Goal: Register for event/course

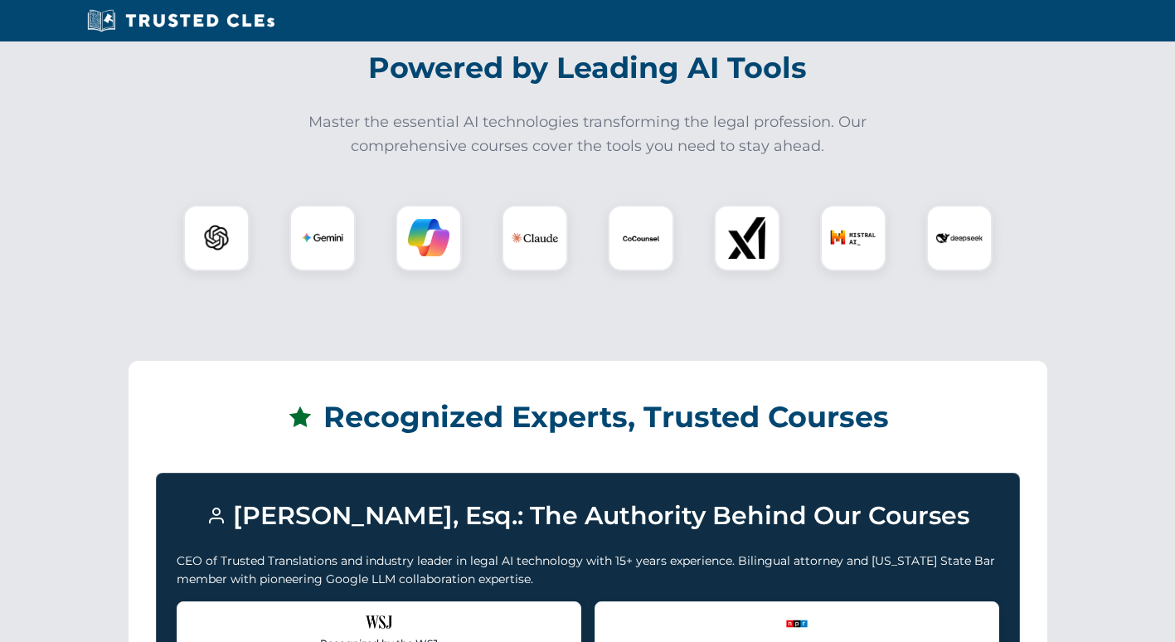
scroll to position [569, 0]
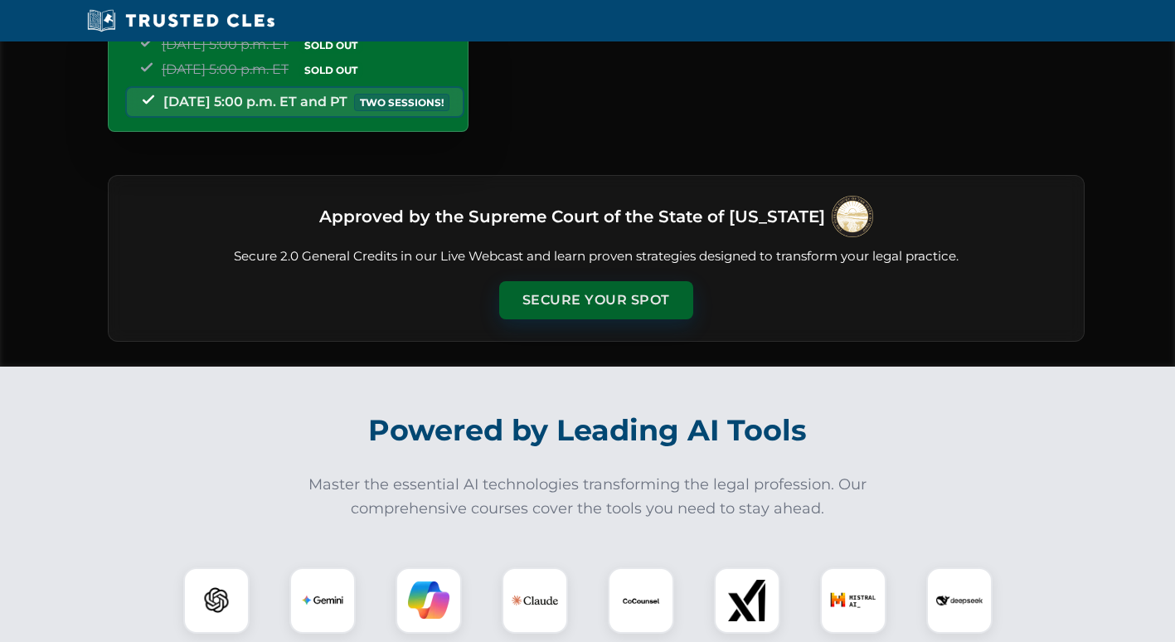
click at [580, 304] on button "Secure Your Spot" at bounding box center [596, 300] width 194 height 38
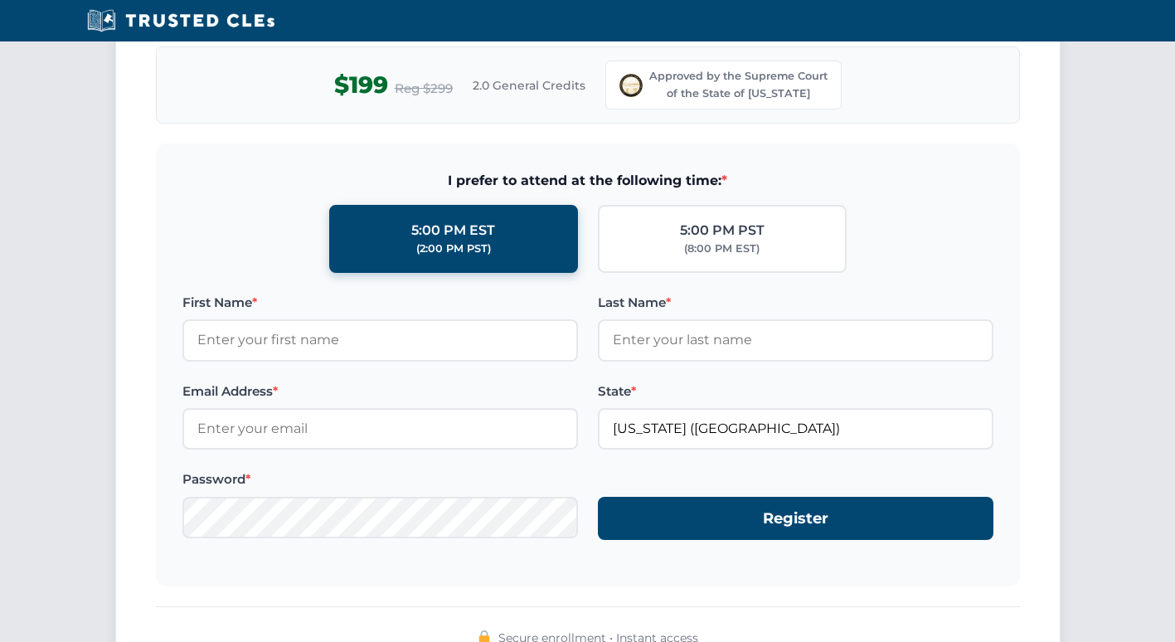
scroll to position [1518, 0]
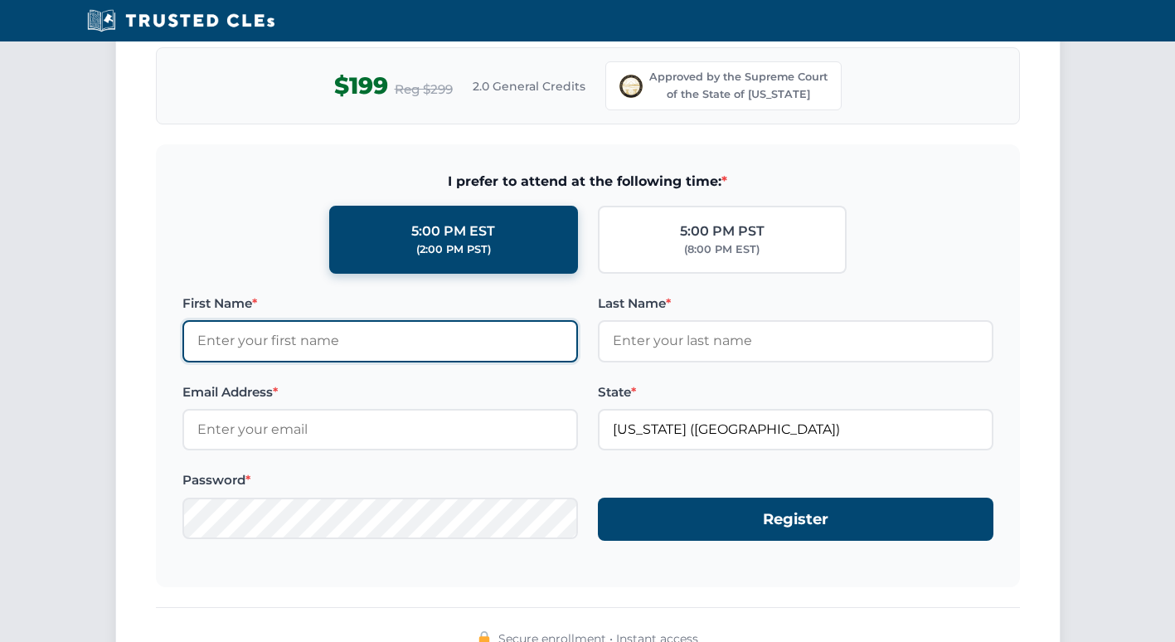
click at [240, 343] on input "First Name *" at bounding box center [380, 340] width 396 height 41
type input "[PERSON_NAME]"
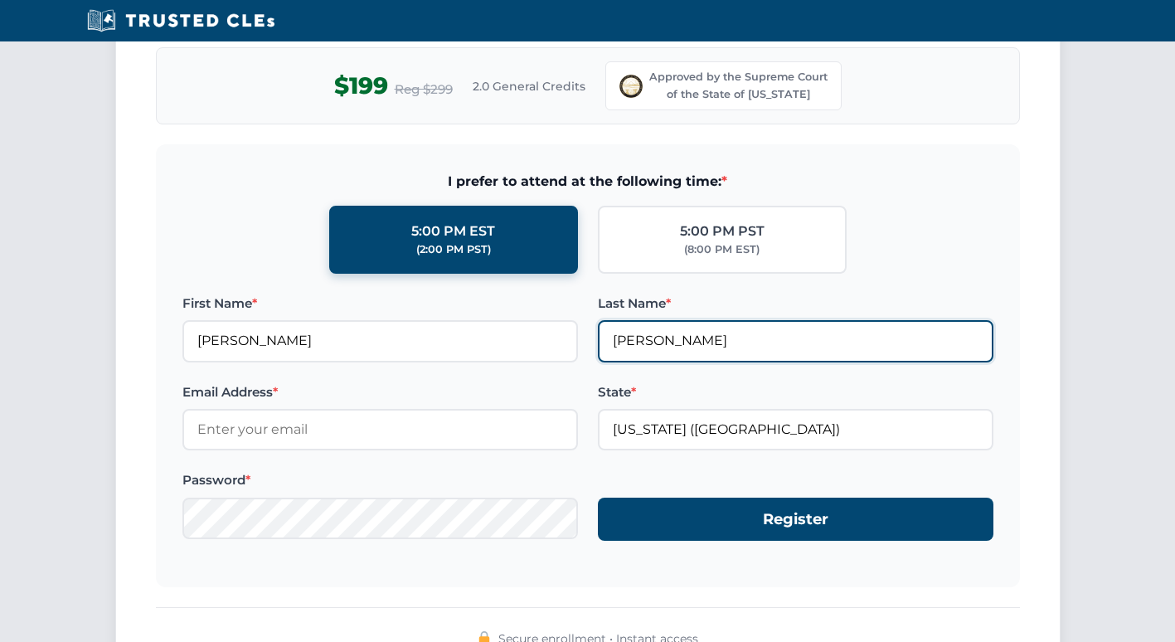
type input "[EMAIL_ADDRESS][DOMAIN_NAME]"
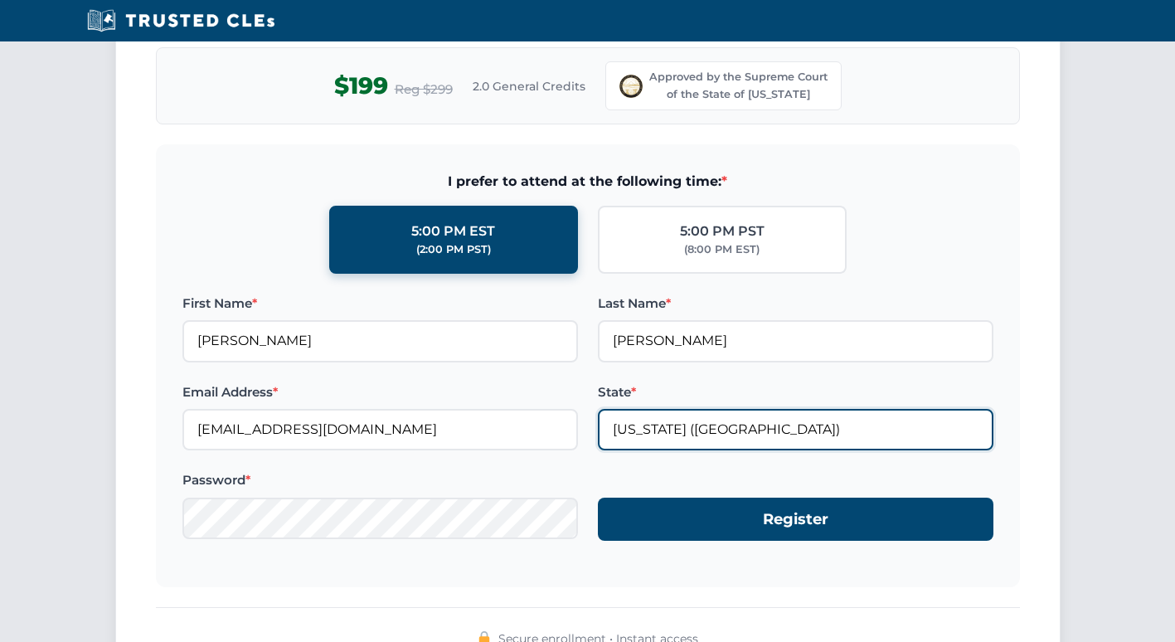
click at [696, 433] on input "[US_STATE] ([GEOGRAPHIC_DATA])" at bounding box center [796, 429] width 396 height 41
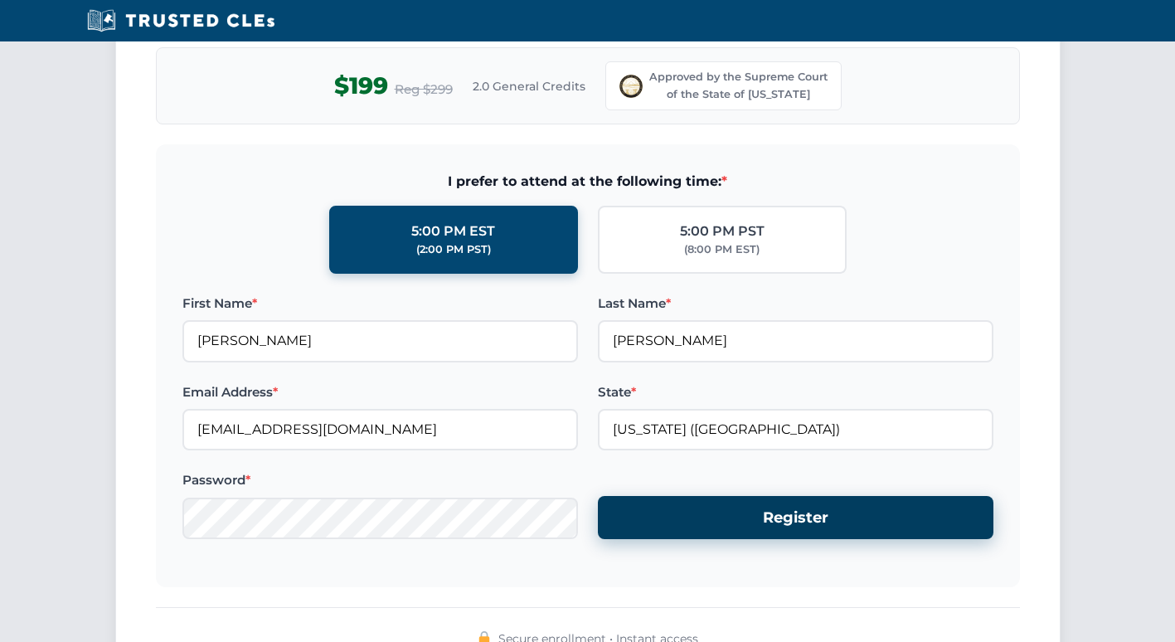
click at [774, 526] on button "Register" at bounding box center [796, 518] width 396 height 44
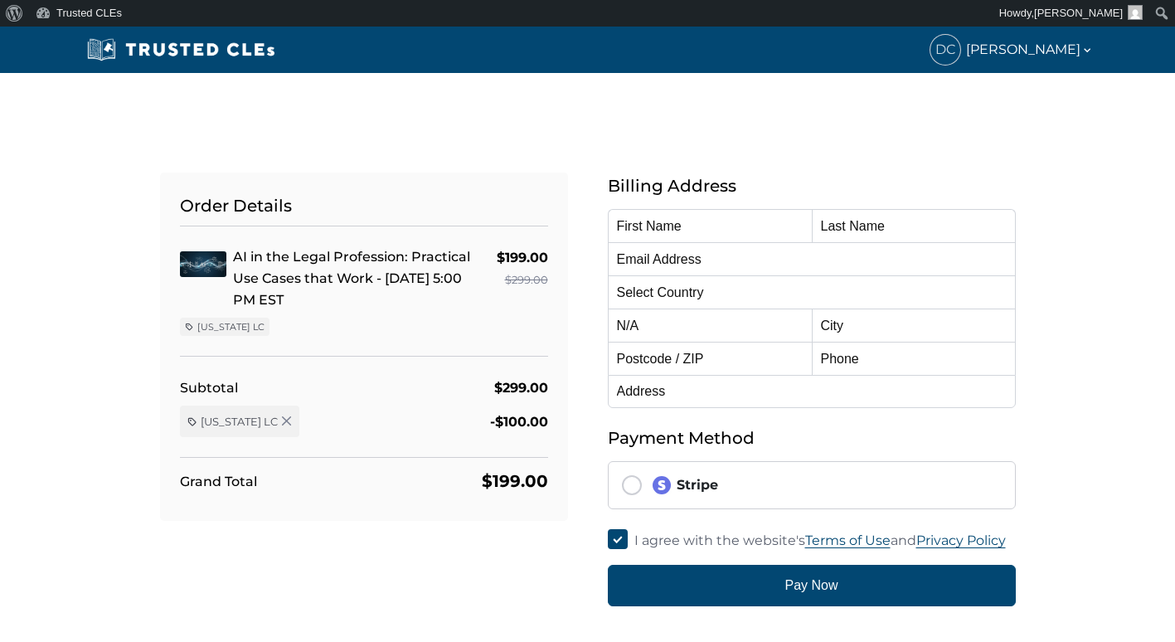
type input "[PERSON_NAME]"
type input "[EMAIL_ADDRESS][DOMAIN_NAME]"
select select "[GEOGRAPHIC_DATA]"
radio input "true"
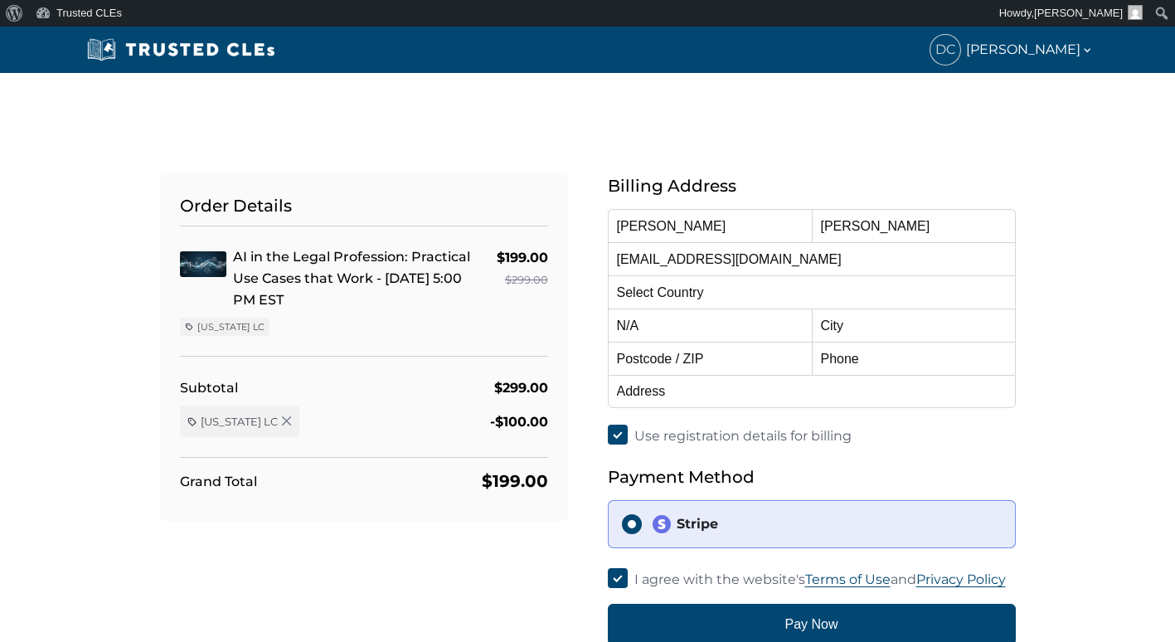
select select "[US_STATE]"
click at [870, 327] on input "text" at bounding box center [914, 324] width 204 height 33
type input "Wheeling"
type input "26003"
click at [685, 324] on select "Alabama Alaska American Samoa Arizona Arkansas Baker Island California Colorado…" at bounding box center [710, 324] width 204 height 33
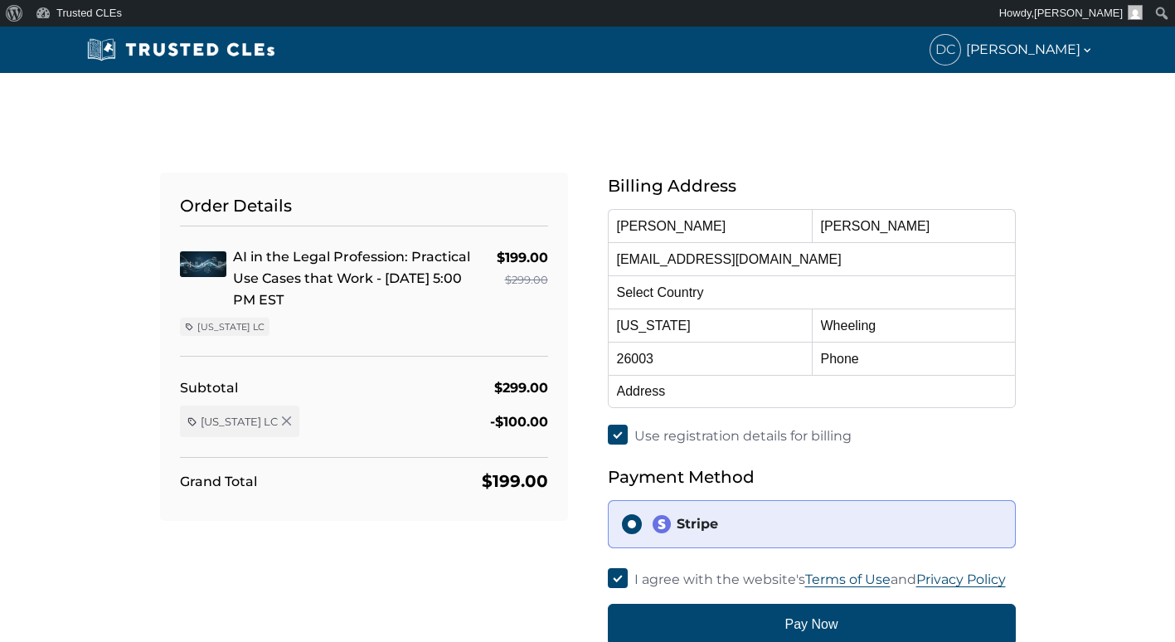
click at [943, 434] on div "Use registration details for billing" at bounding box center [812, 436] width 408 height 22
click at [889, 363] on input "text" at bounding box center [914, 358] width 204 height 33
type input "3042814426"
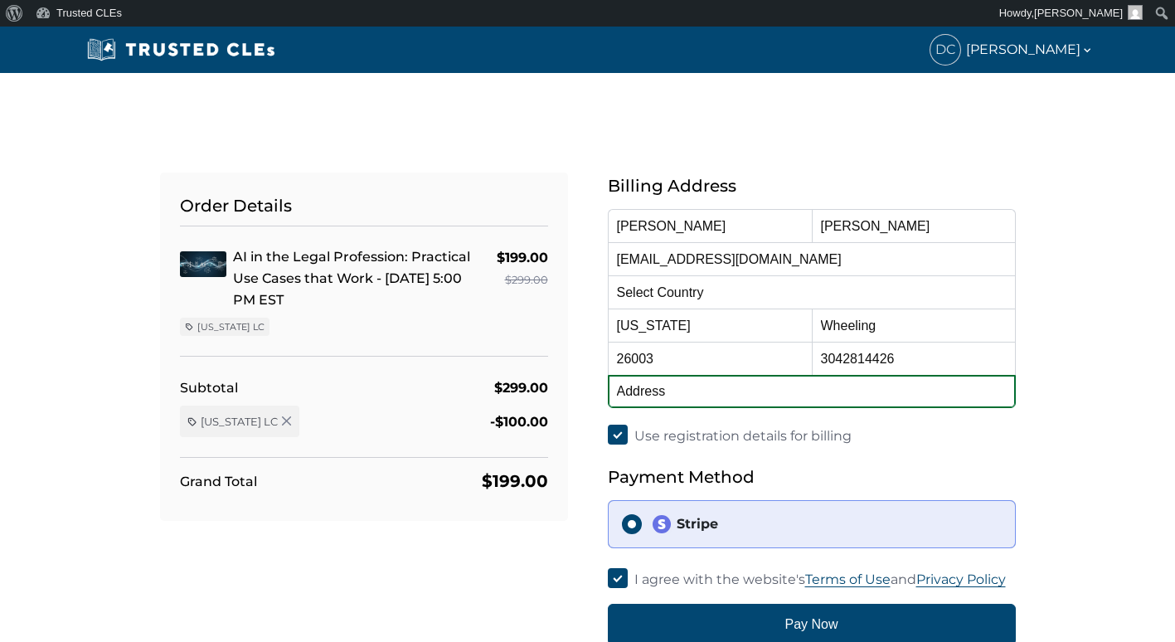
click at [729, 388] on input "text" at bounding box center [812, 391] width 408 height 33
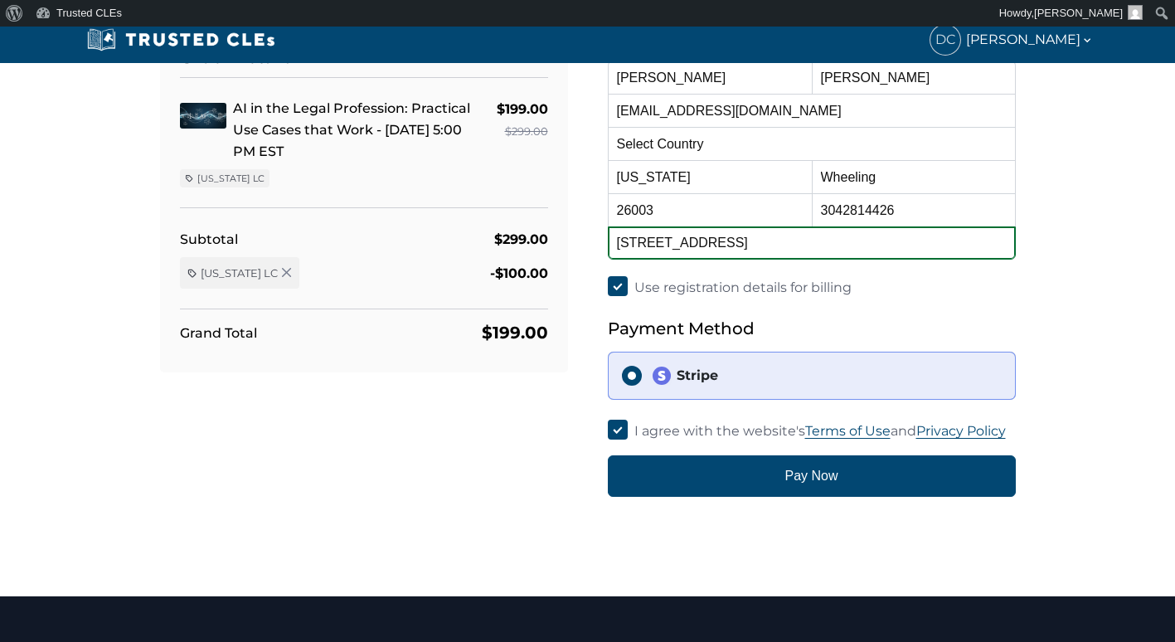
scroll to position [149, 0]
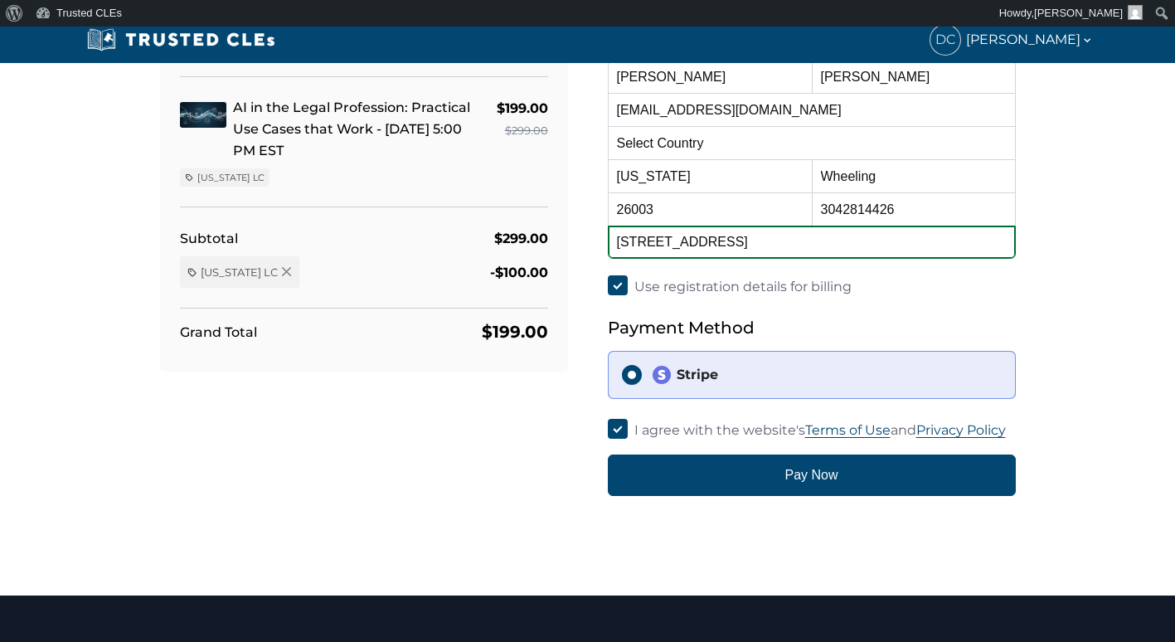
type input "24 Maple Ave, Wheeling WV 26003"
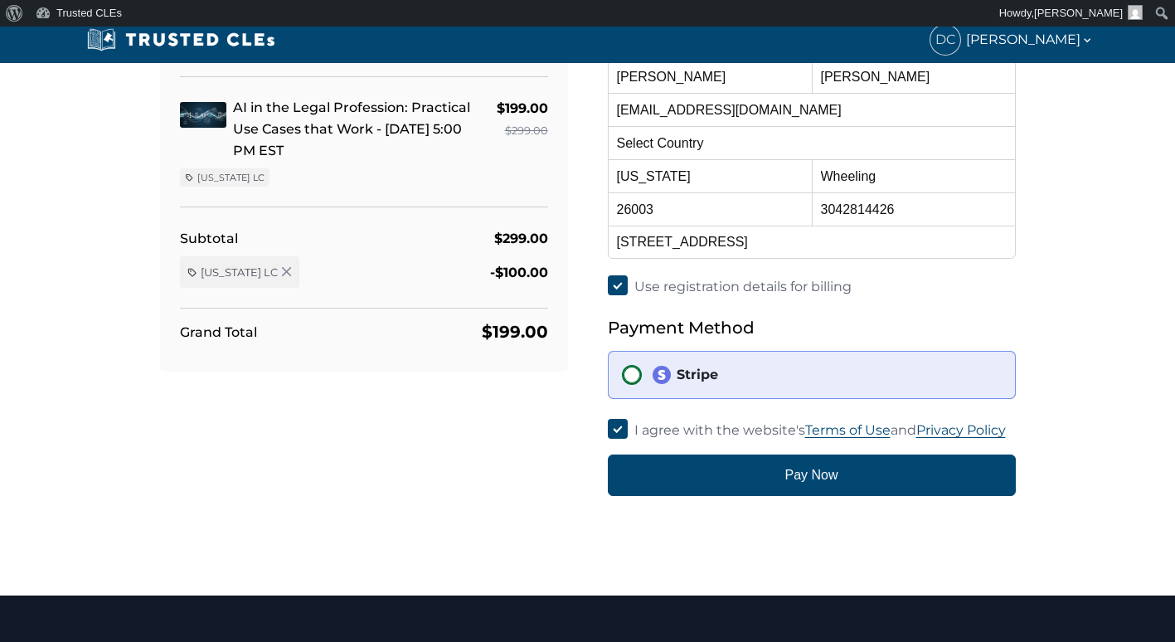
click at [634, 372] on input "Stripe" at bounding box center [632, 375] width 20 height 20
click at [796, 330] on h5 "Payment Method" at bounding box center [812, 327] width 408 height 27
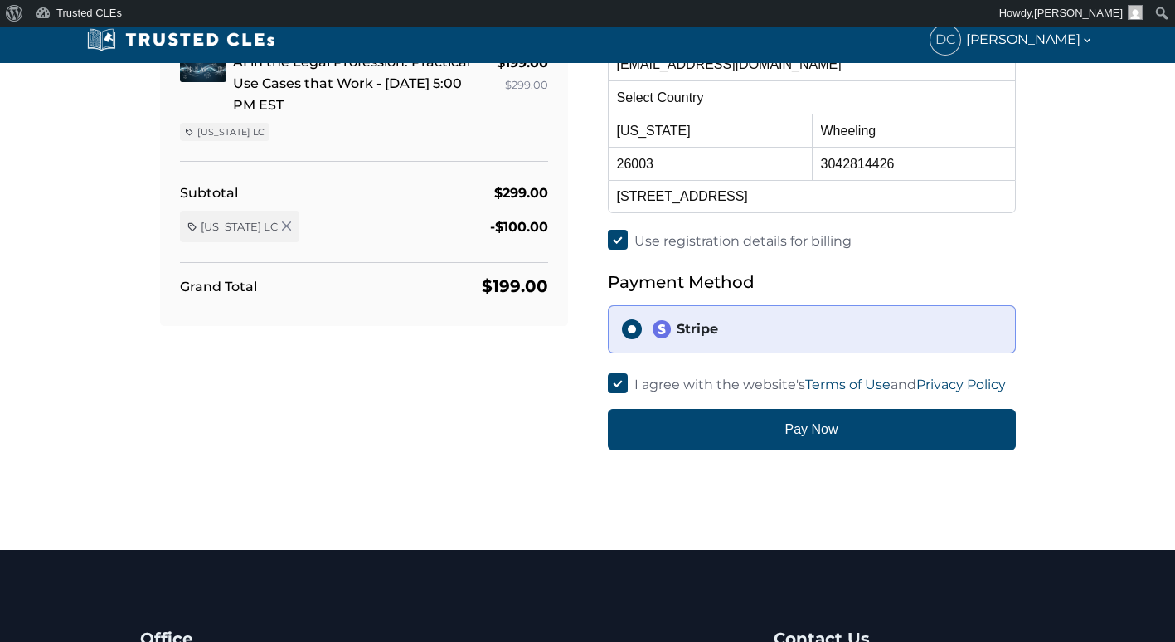
scroll to position [0, 0]
